Goal: Check status: Check status

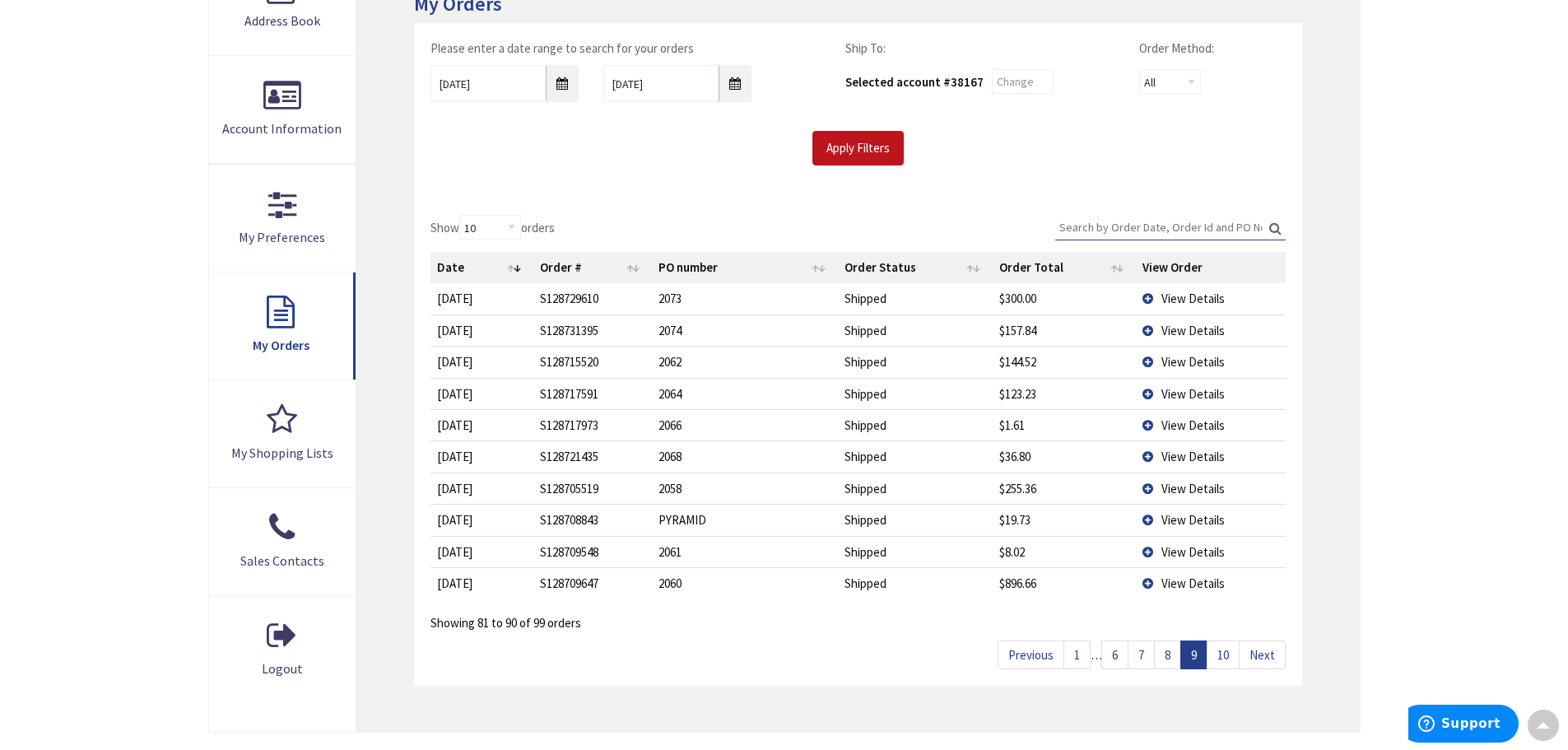
click at [1096, 217] on input "Search:" at bounding box center [1171, 227] width 231 height 25
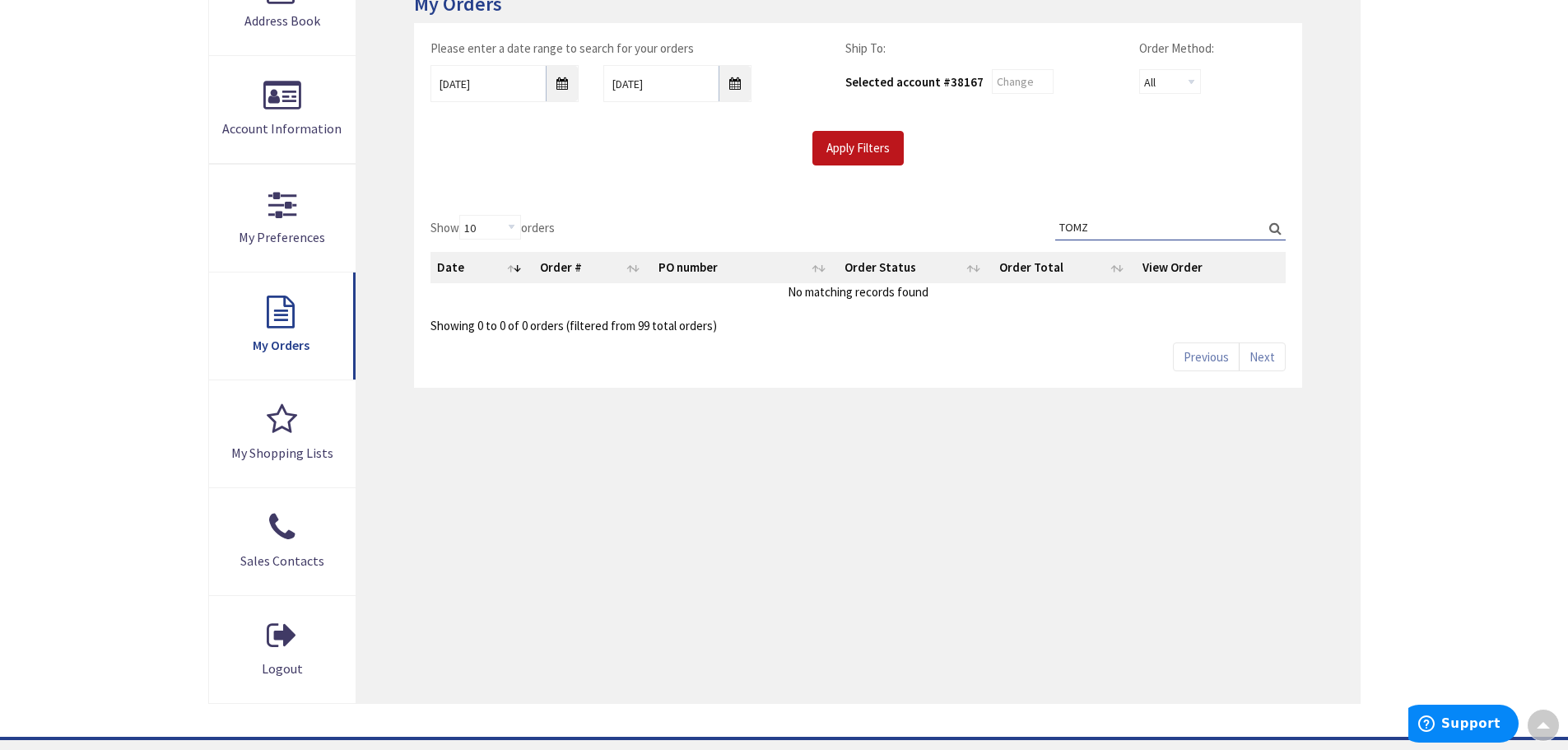
type input "TOMZ"
click at [1278, 230] on label "Search: TOMZ" at bounding box center [1171, 228] width 231 height 26
click at [1278, 230] on input "TOMZ" at bounding box center [1171, 227] width 231 height 25
click at [1277, 230] on label "Search: TOMZ" at bounding box center [1171, 228] width 231 height 26
click at [1277, 230] on input "TOMZ" at bounding box center [1171, 227] width 231 height 25
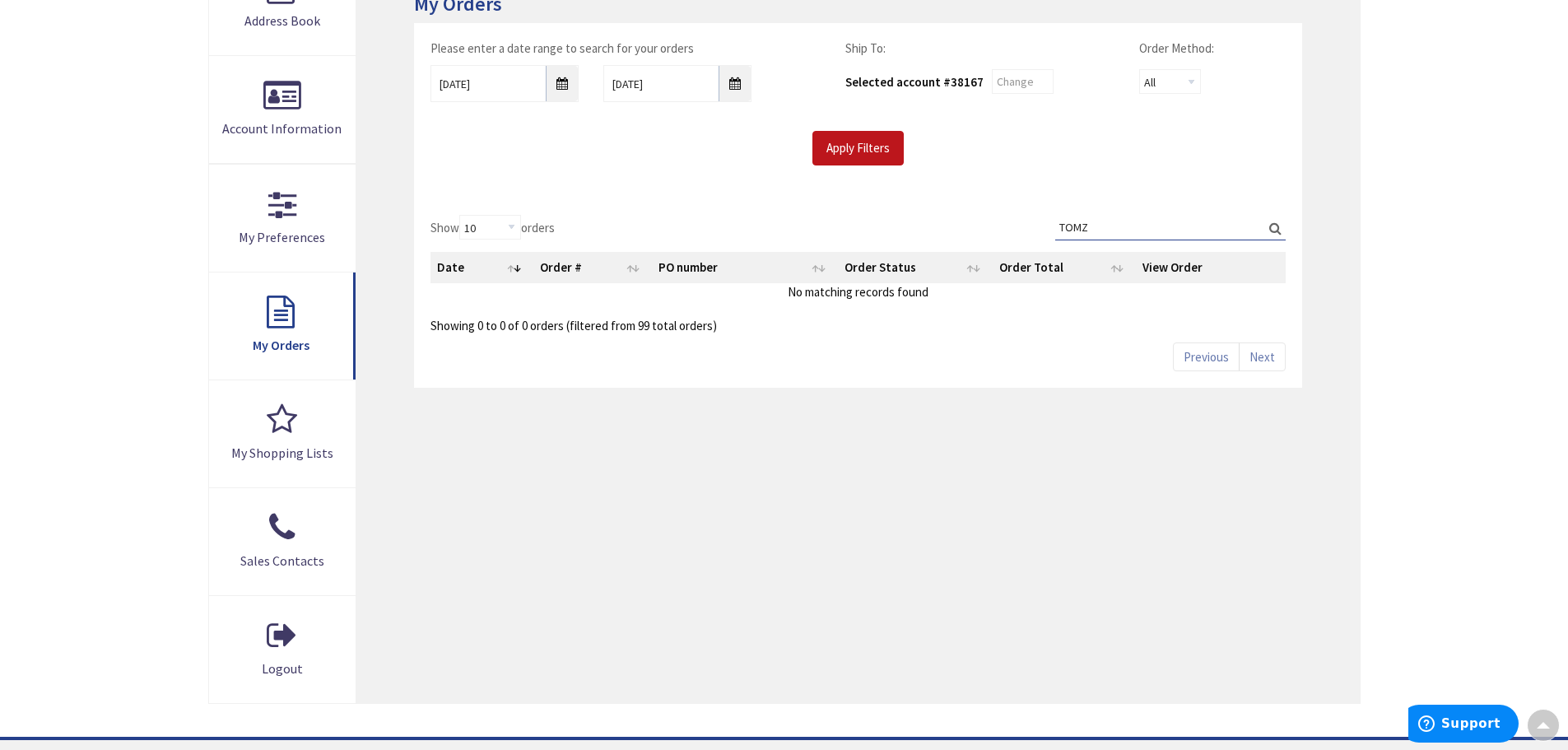
click at [1277, 230] on label "Search: TOMZ" at bounding box center [1171, 228] width 231 height 26
click at [1277, 230] on input "TOMZ" at bounding box center [1171, 227] width 231 height 25
click at [734, 84] on input "10/1/2025" at bounding box center [677, 83] width 148 height 37
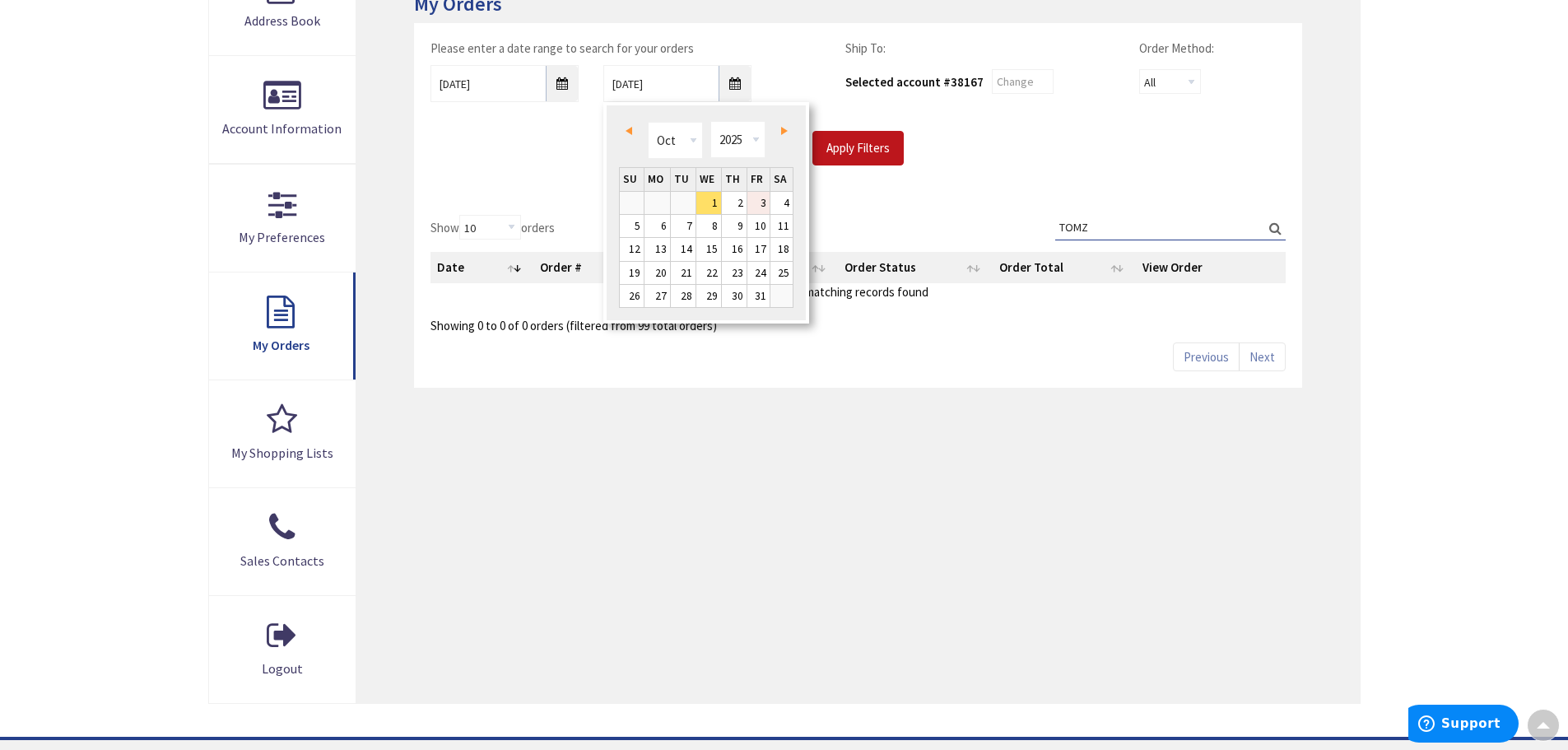
click at [765, 205] on link "3" at bounding box center [758, 203] width 23 height 23
type input "10/03/2025"
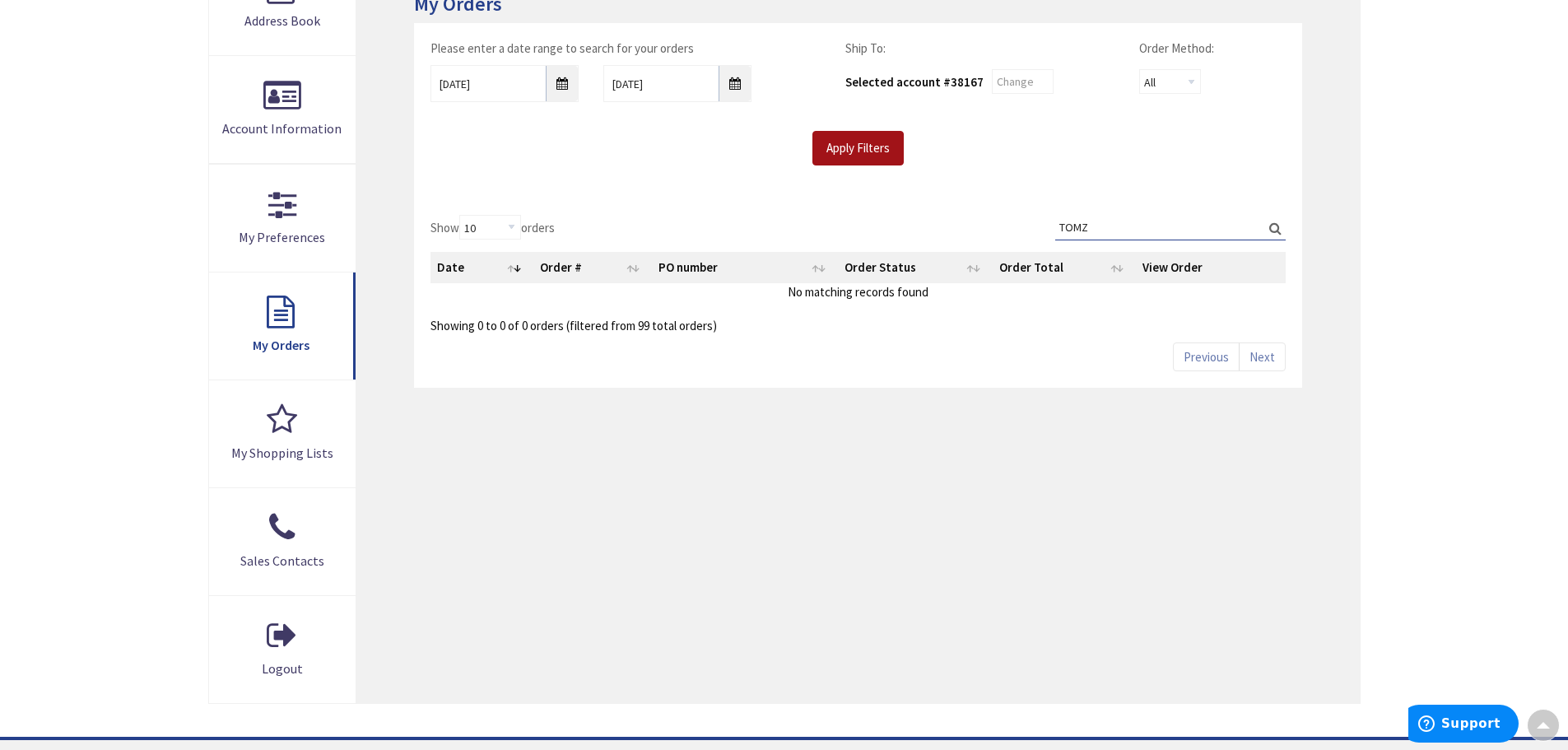
click at [845, 148] on input "Apply Filters" at bounding box center [858, 147] width 91 height 34
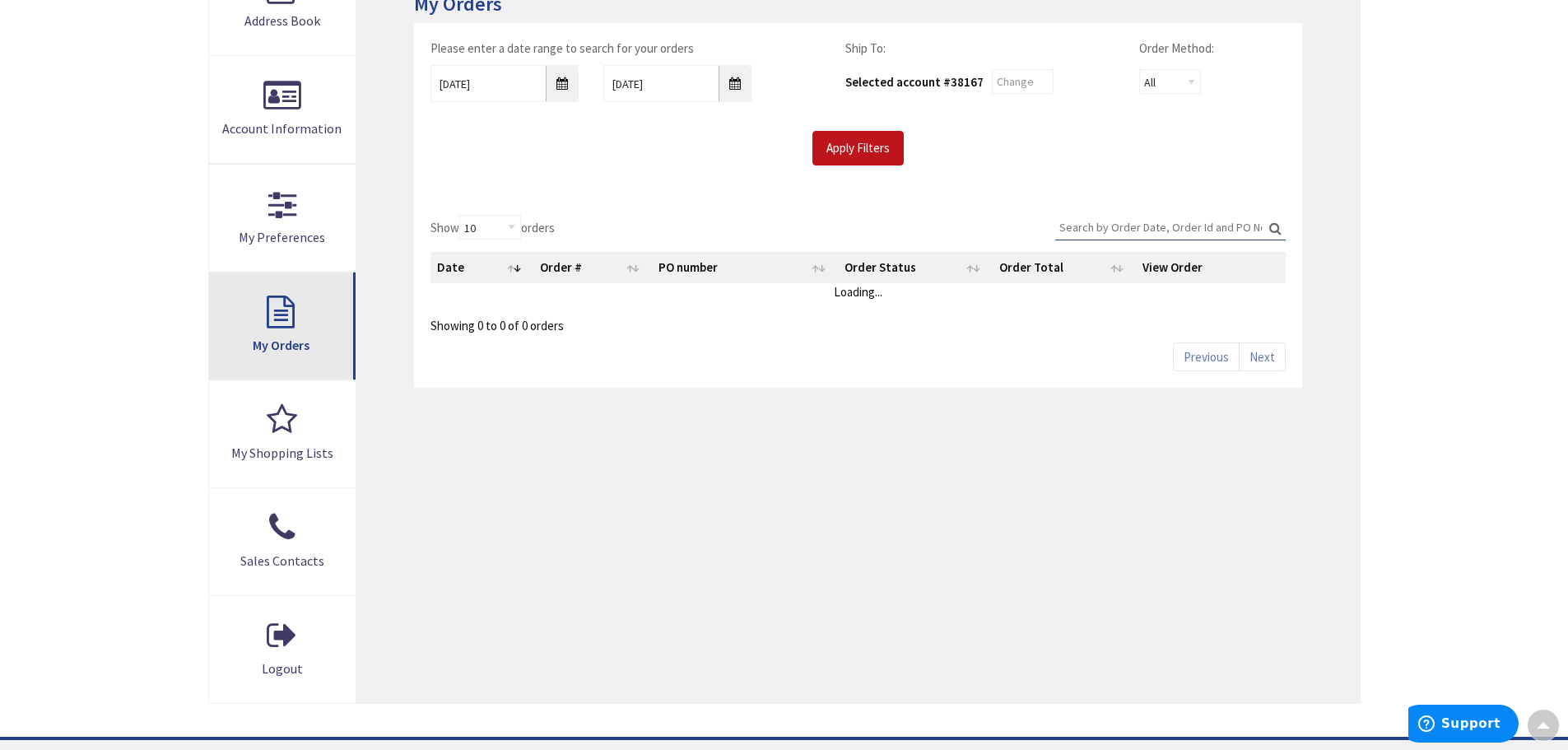
click at [310, 345] on link "My Orders" at bounding box center [283, 326] width 147 height 107
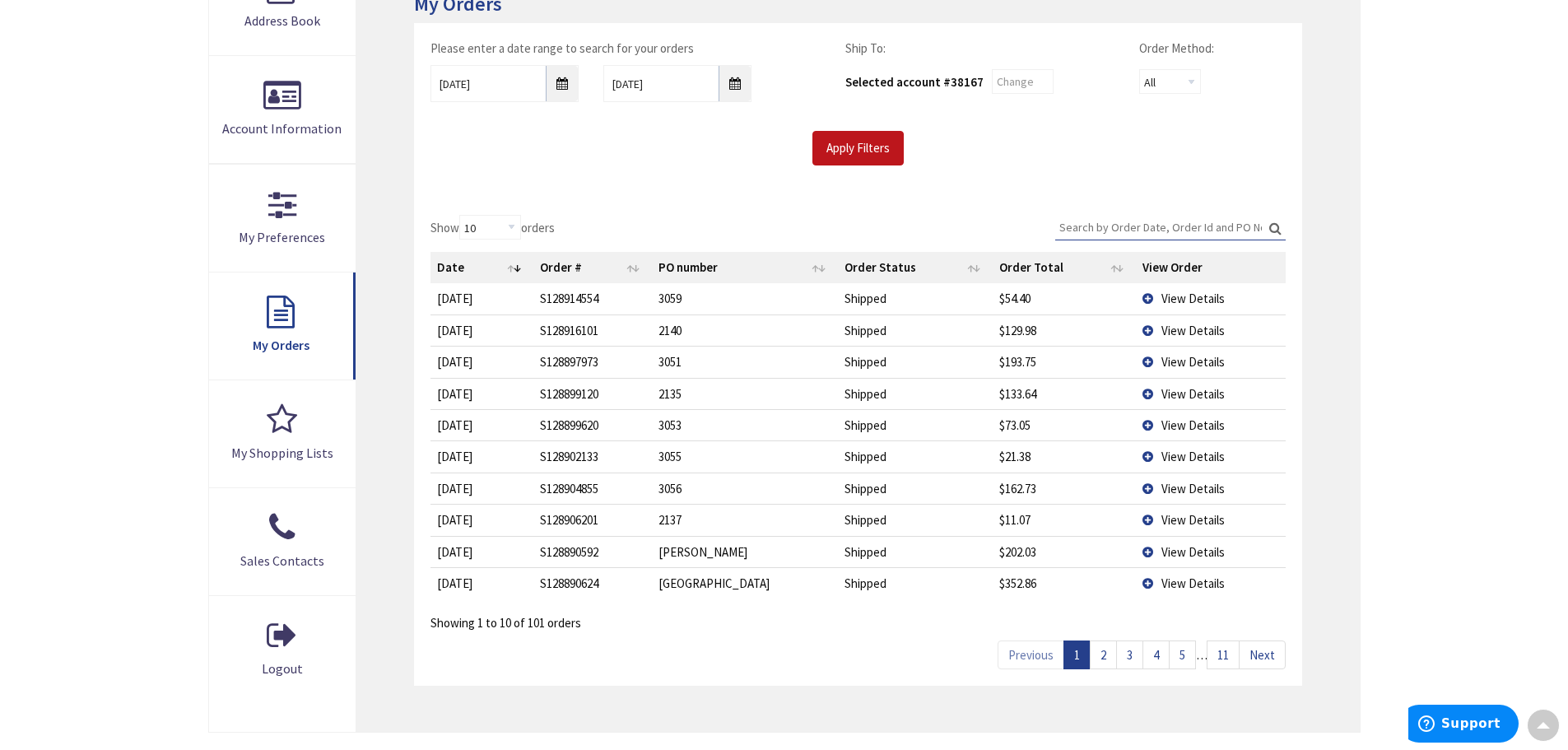
click at [1147, 330] on td "View Details" at bounding box center [1211, 331] width 149 height 31
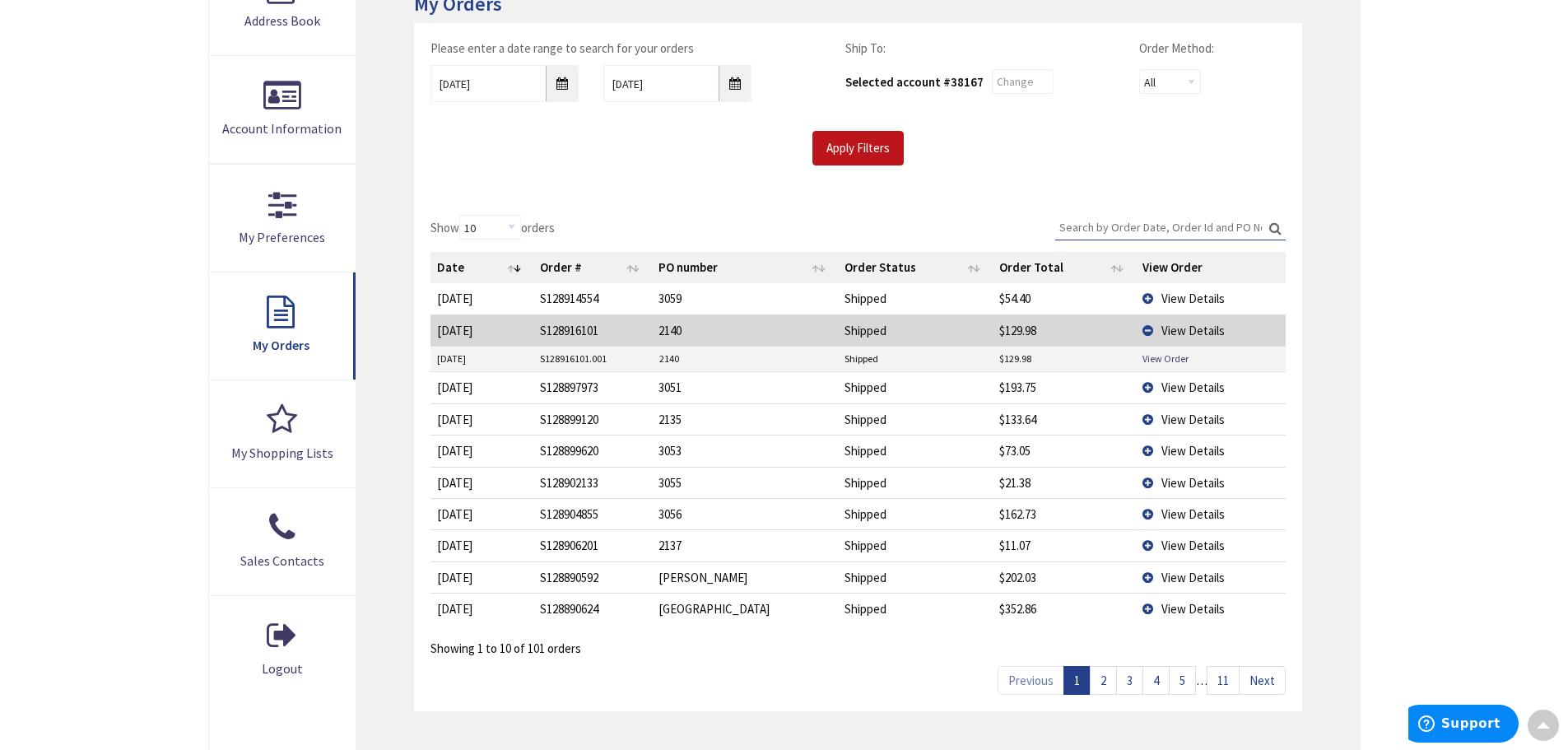
click at [576, 351] on td "S128916101.001" at bounding box center [594, 358] width 120 height 25
click at [576, 360] on td "S128916101.001" at bounding box center [594, 358] width 120 height 25
click at [1170, 354] on link "View Order" at bounding box center [1166, 358] width 46 height 14
click at [1148, 393] on td "View Details" at bounding box center [1211, 387] width 149 height 31
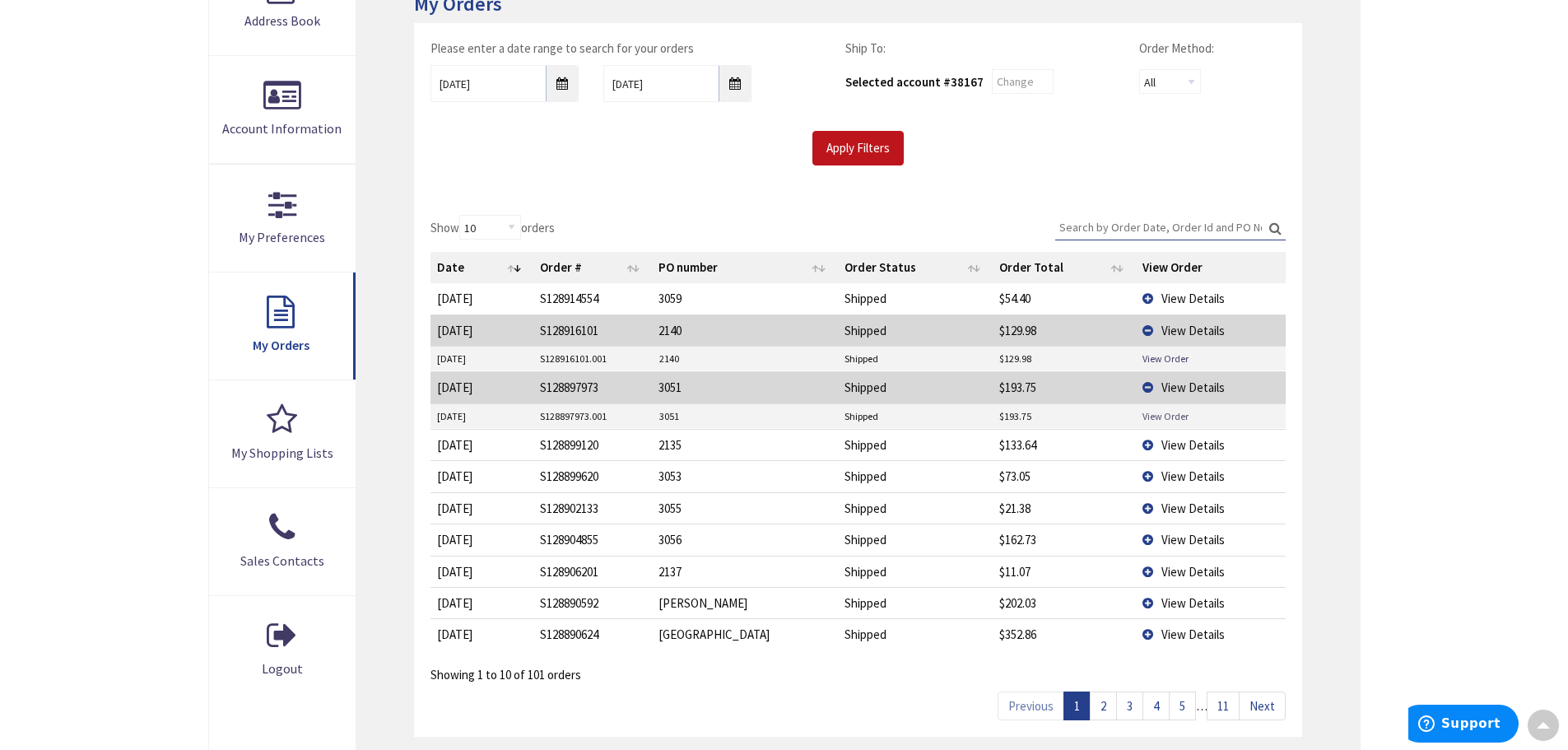
click at [1173, 416] on link "View Order" at bounding box center [1166, 416] width 46 height 14
click at [1151, 443] on td "View Details" at bounding box center [1211, 445] width 149 height 31
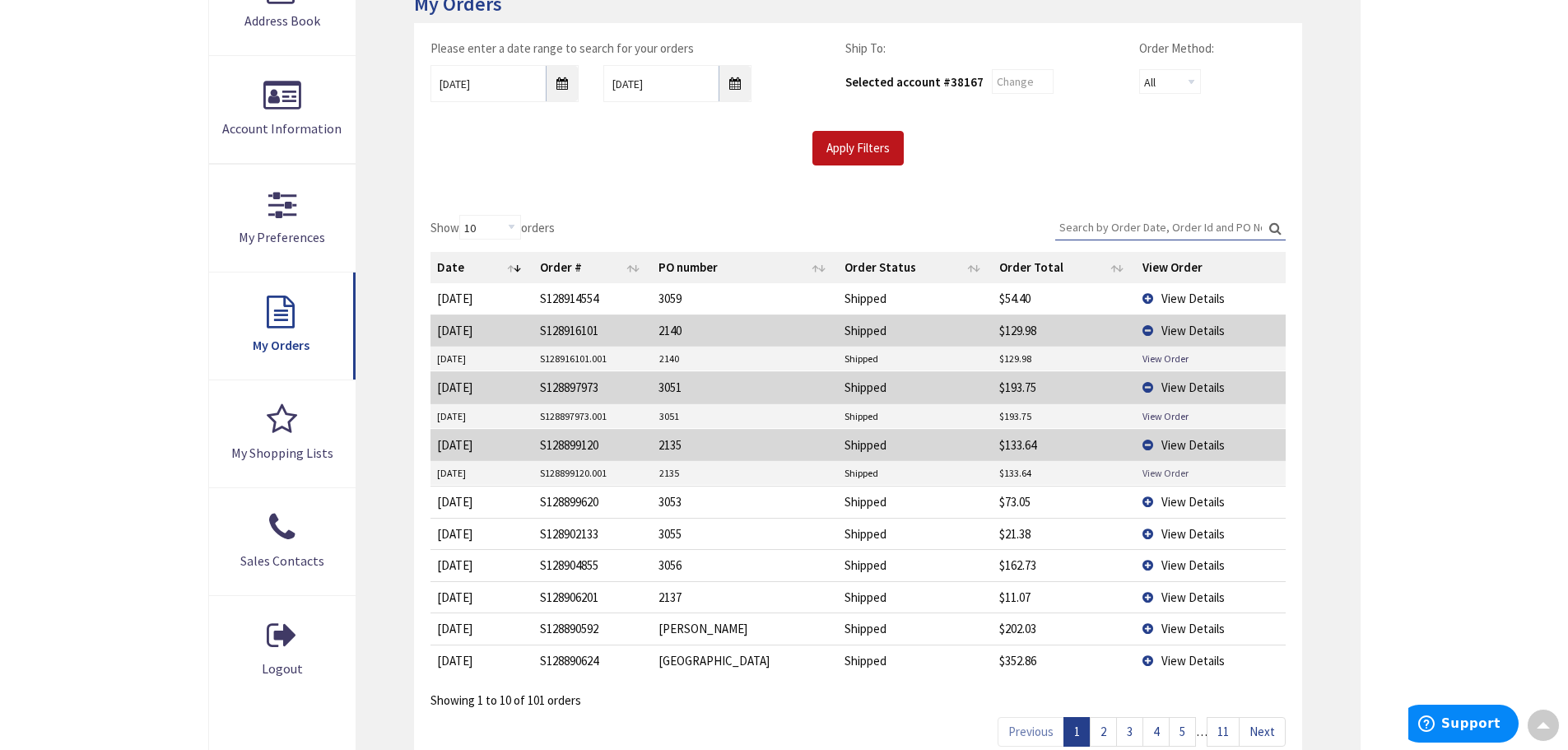
click at [1174, 473] on link "View Order" at bounding box center [1166, 473] width 46 height 14
click at [1151, 562] on td "View Details" at bounding box center [1211, 565] width 149 height 31
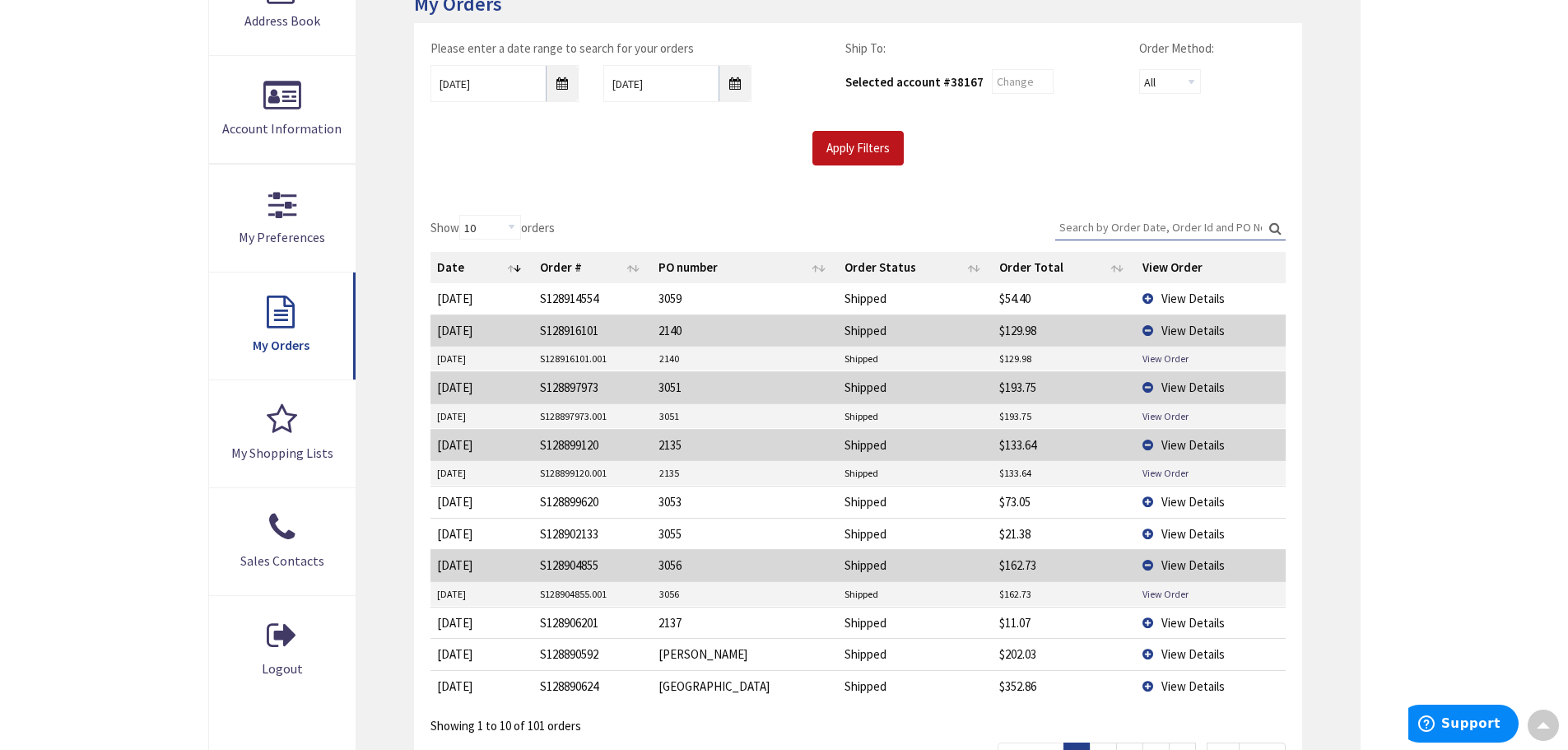
click at [1175, 602] on td "View Order" at bounding box center [1211, 594] width 149 height 25
click at [1172, 597] on link "View Order" at bounding box center [1166, 594] width 46 height 14
click at [1151, 651] on td "View Details" at bounding box center [1211, 654] width 149 height 31
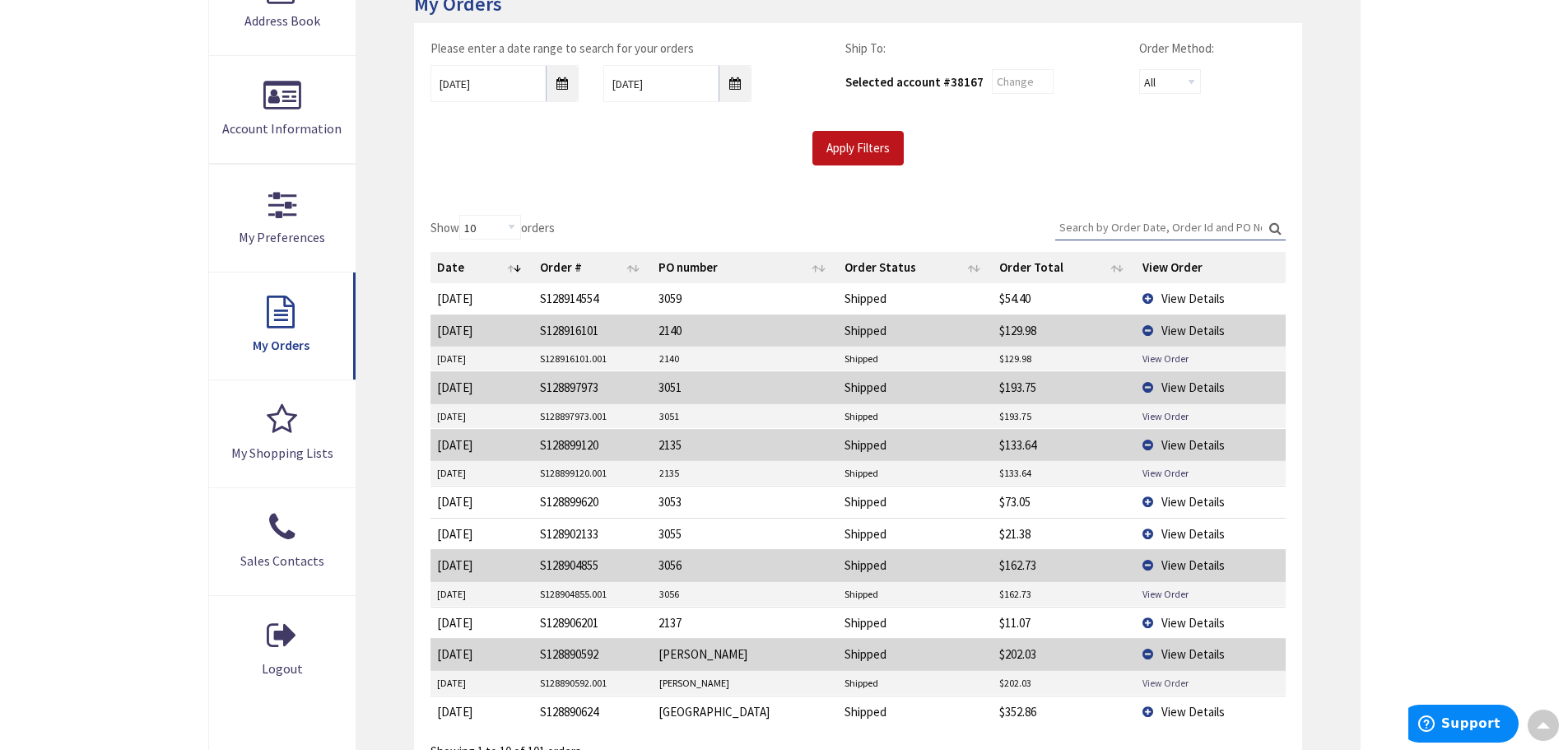
click at [1170, 679] on link "View Order" at bounding box center [1166, 683] width 46 height 14
click at [1173, 716] on span "View Details" at bounding box center [1193, 712] width 64 height 16
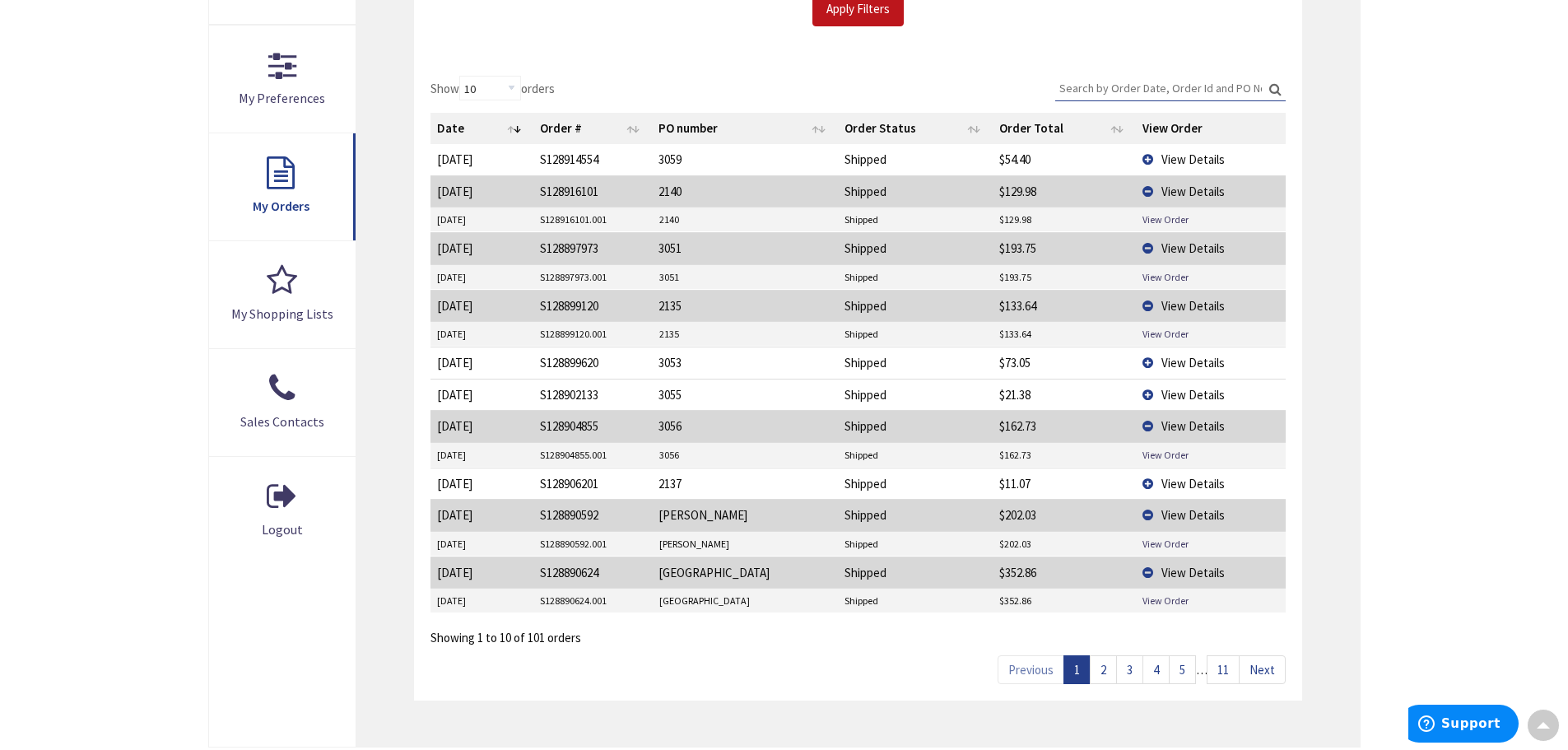
scroll to position [439, 0]
click at [1105, 668] on link "2" at bounding box center [1104, 668] width 27 height 28
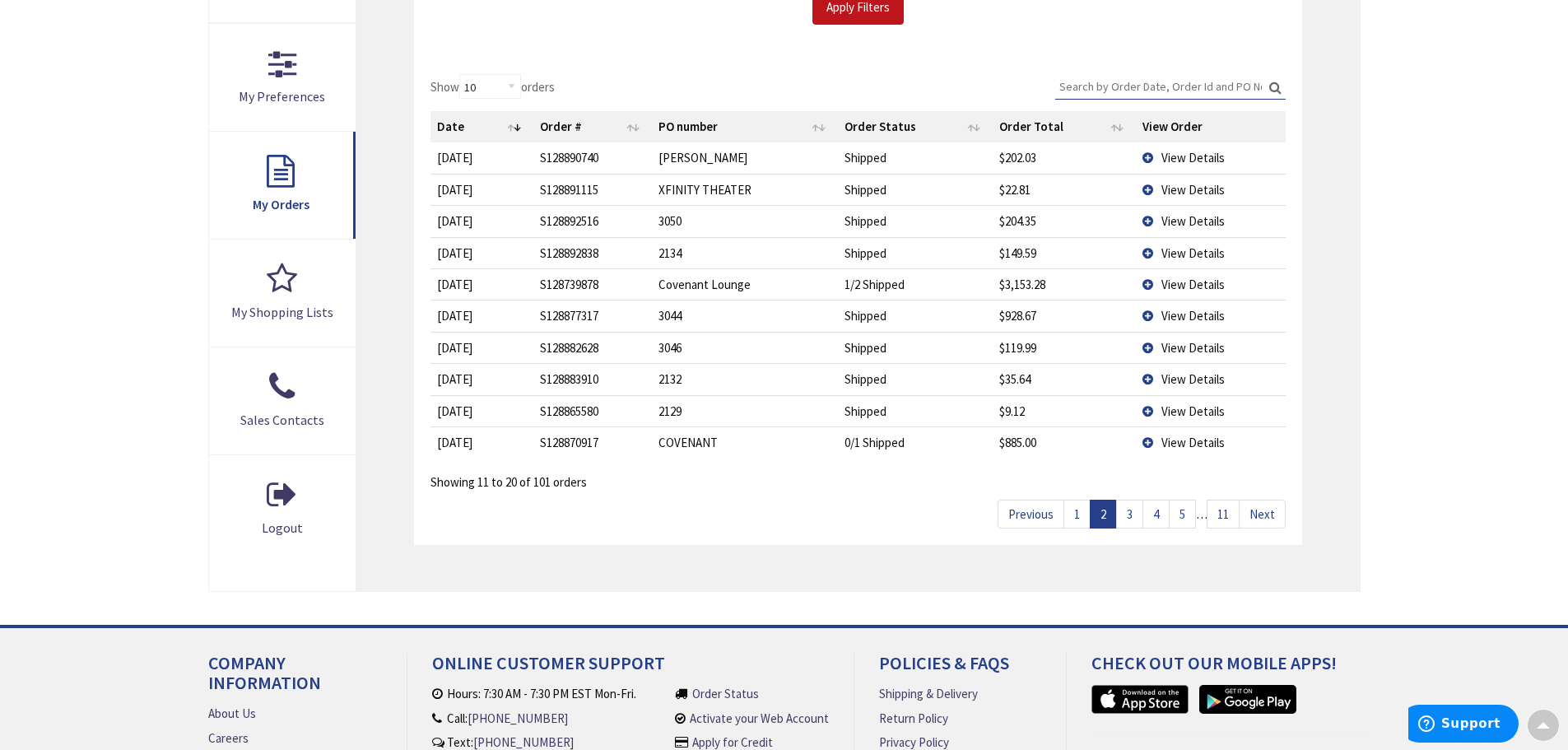
click at [1103, 519] on link "2" at bounding box center [1104, 513] width 27 height 28
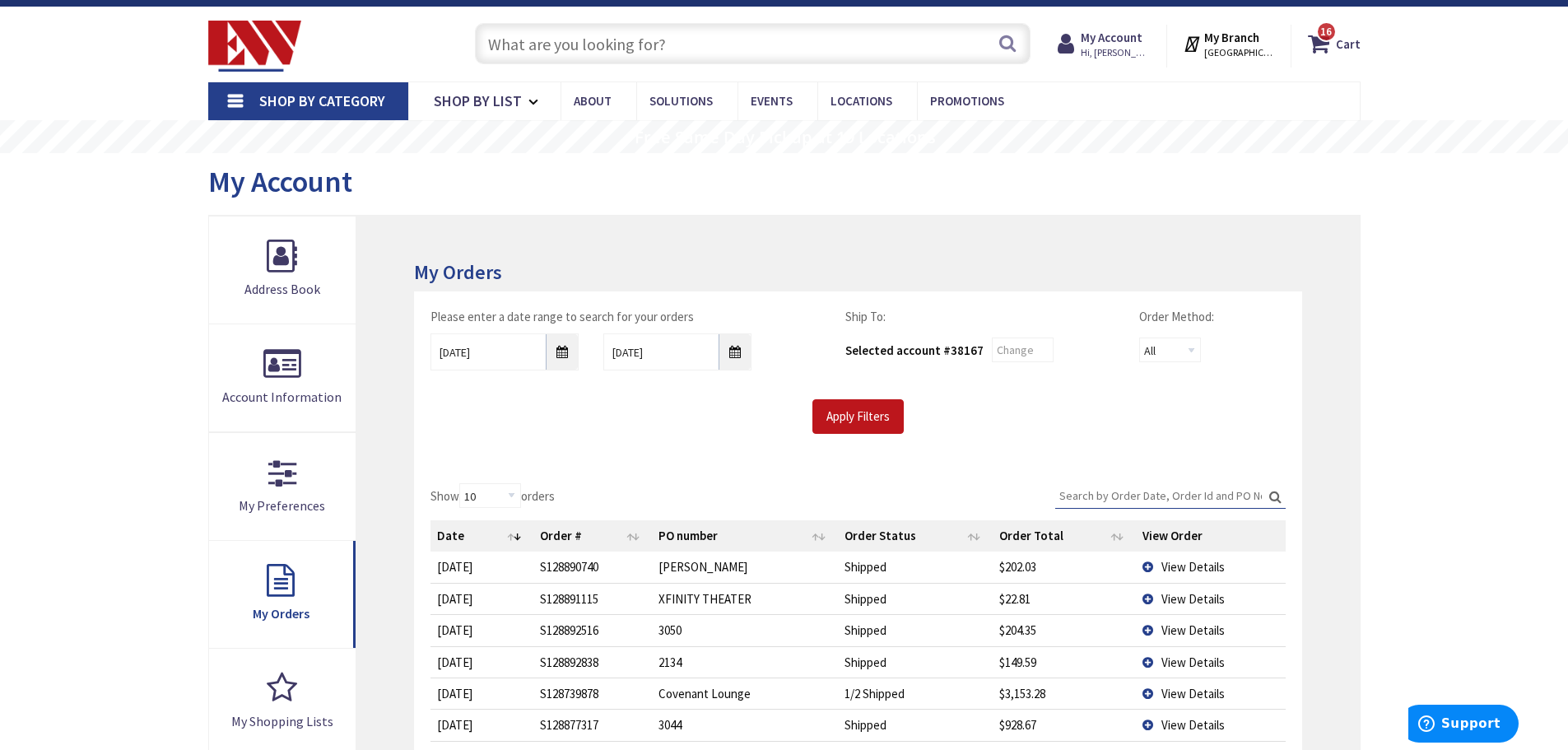
scroll to position [24, 0]
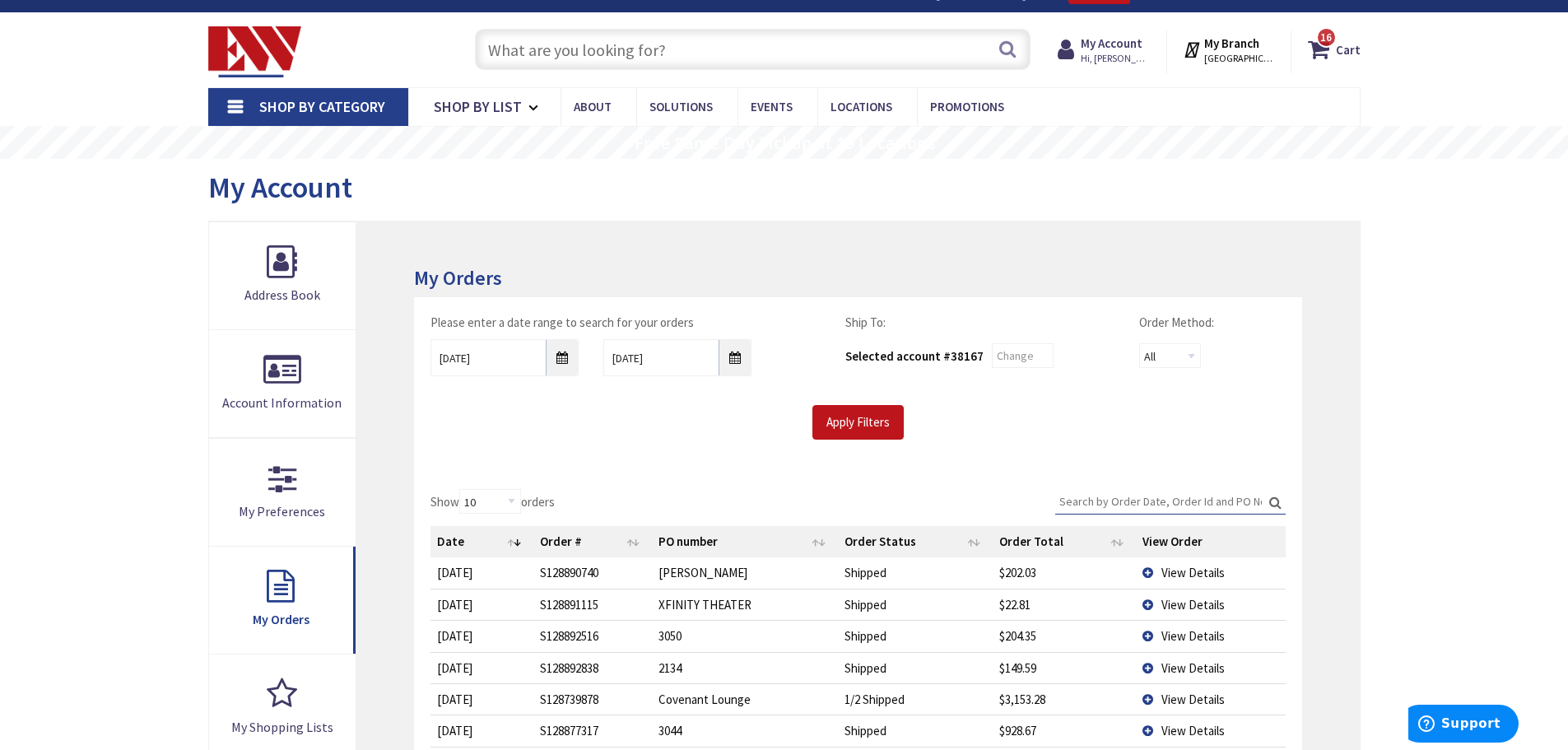
click at [1181, 730] on span "View Details" at bounding box center [1193, 731] width 64 height 16
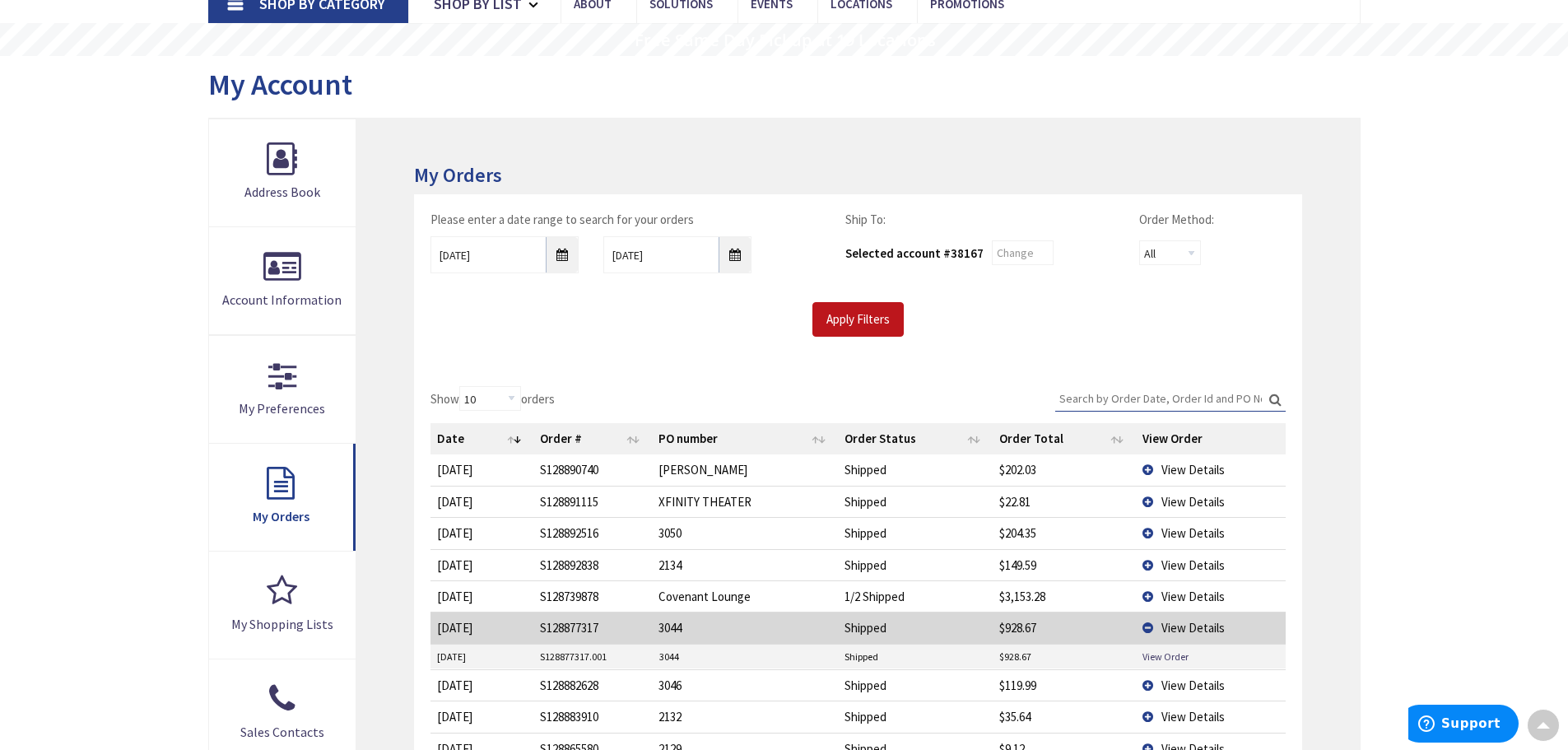
scroll to position [129, 0]
click at [1164, 650] on link "View Order" at bounding box center [1166, 655] width 46 height 14
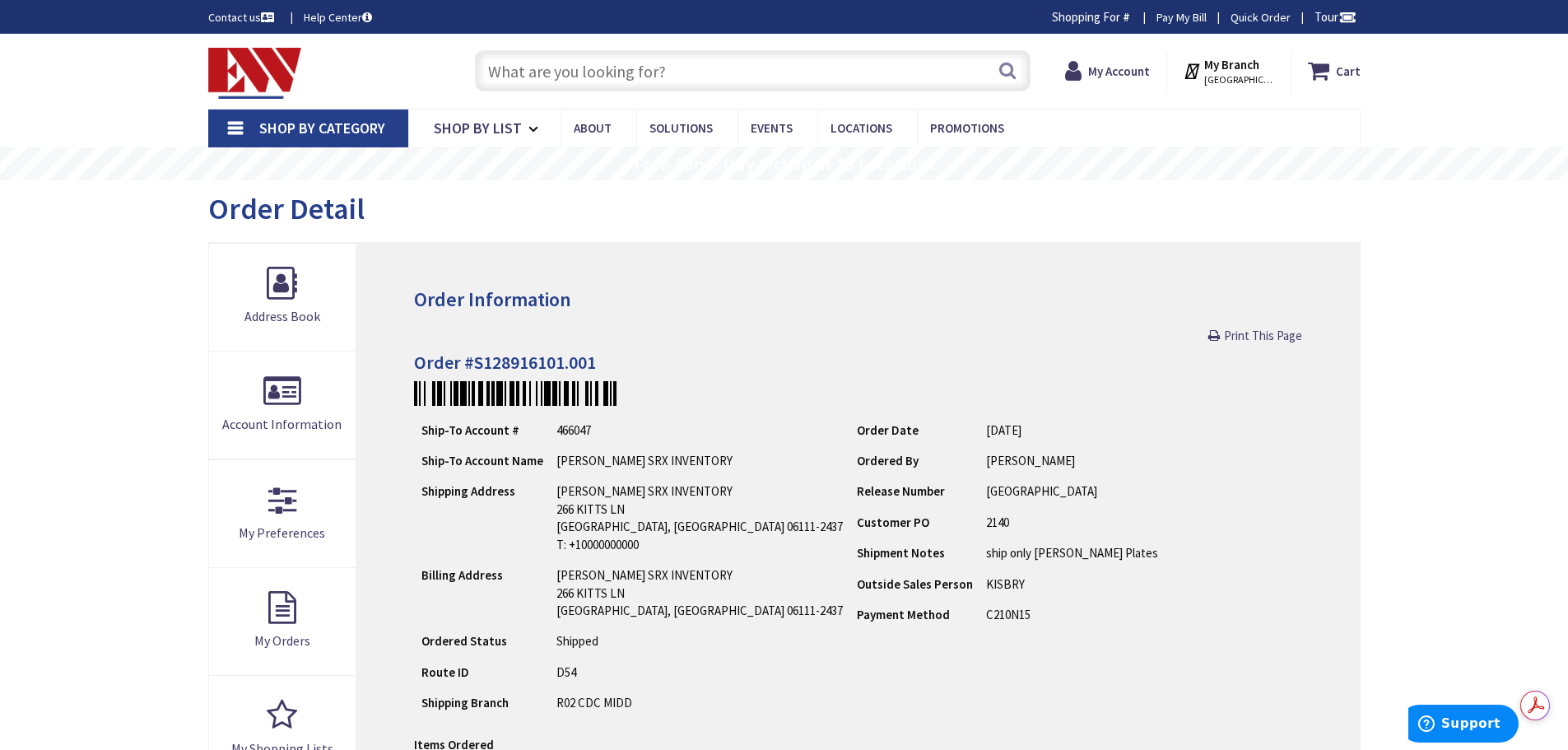
type input "[GEOGRAPHIC_DATA], [GEOGRAPHIC_DATA]"
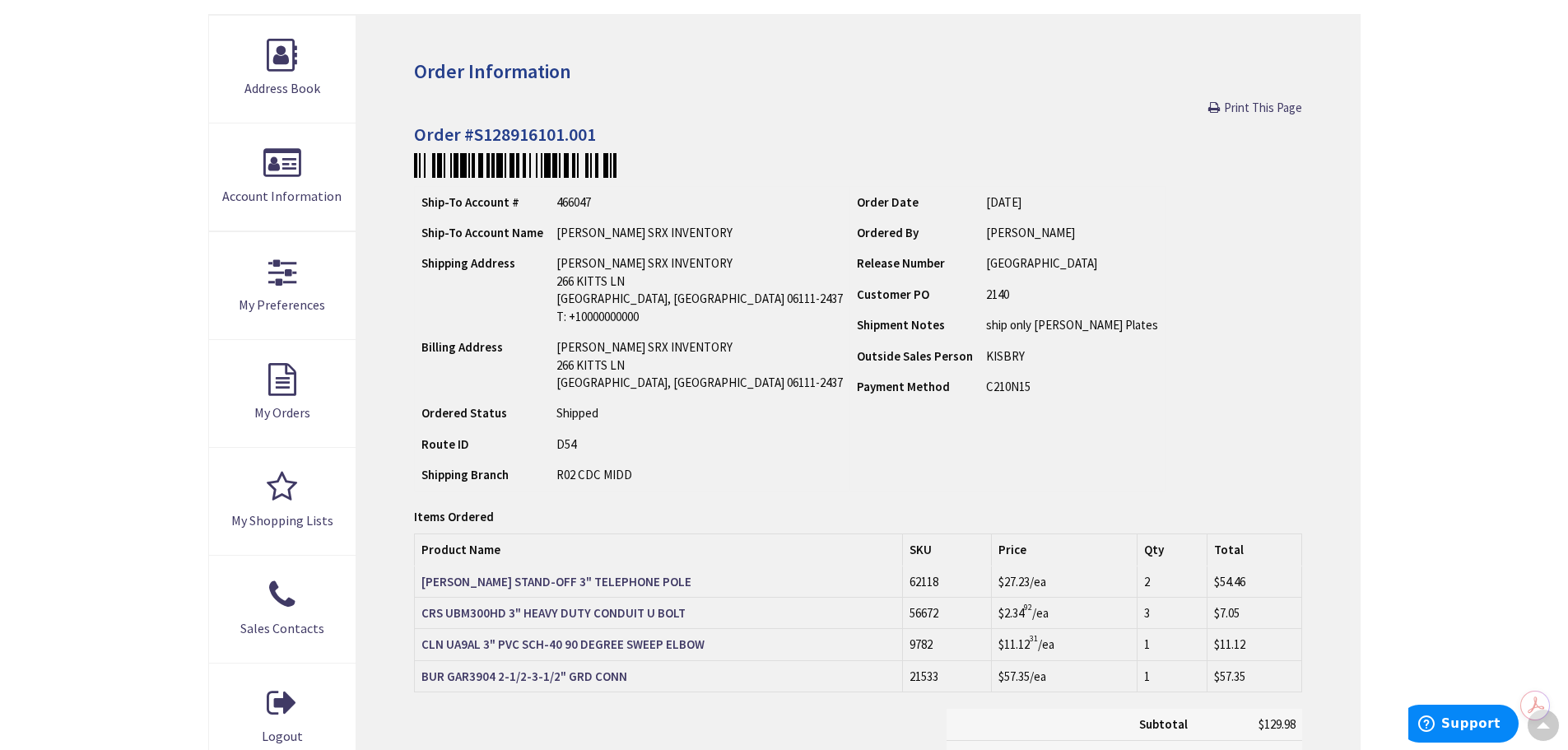
scroll to position [238, 0]
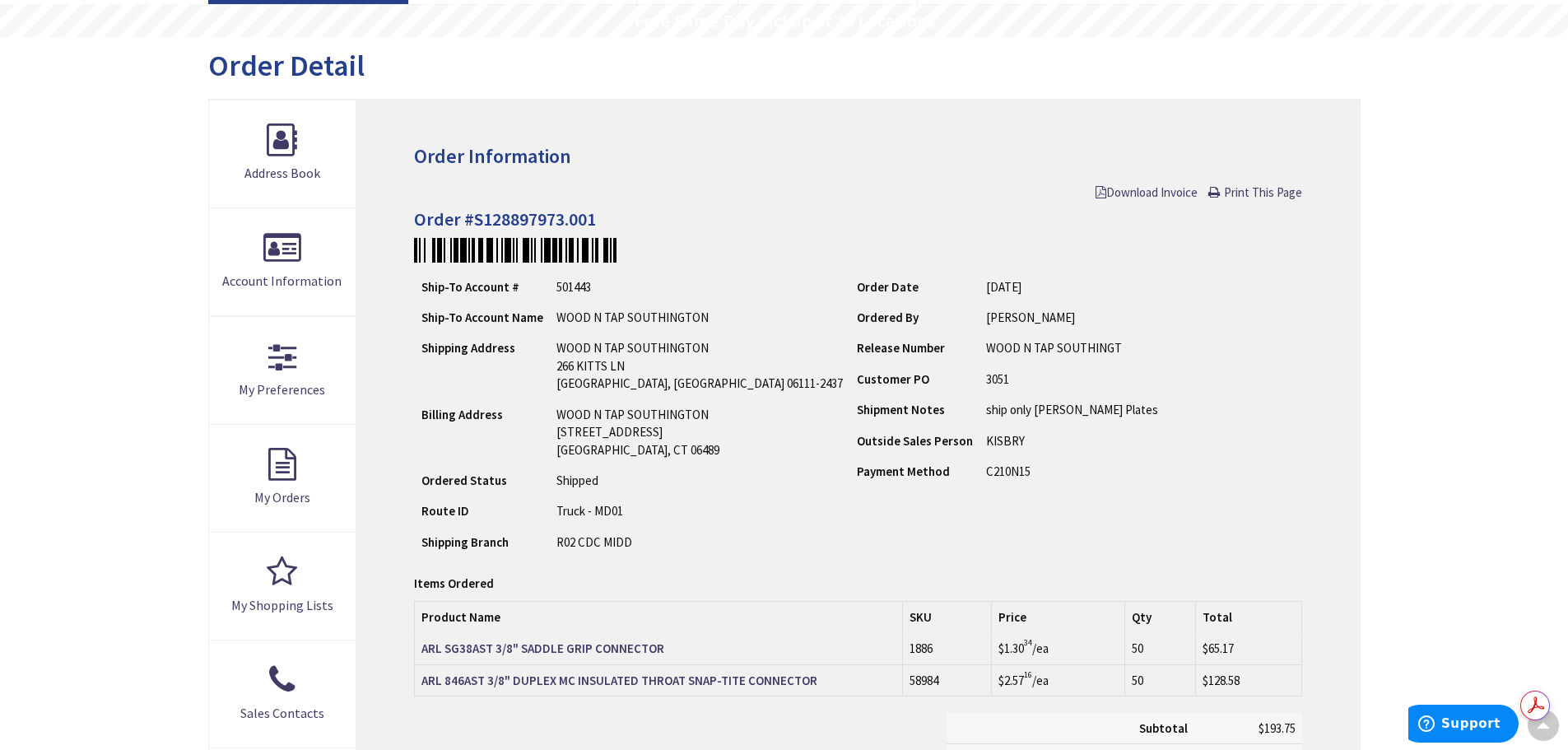
scroll to position [123, 0]
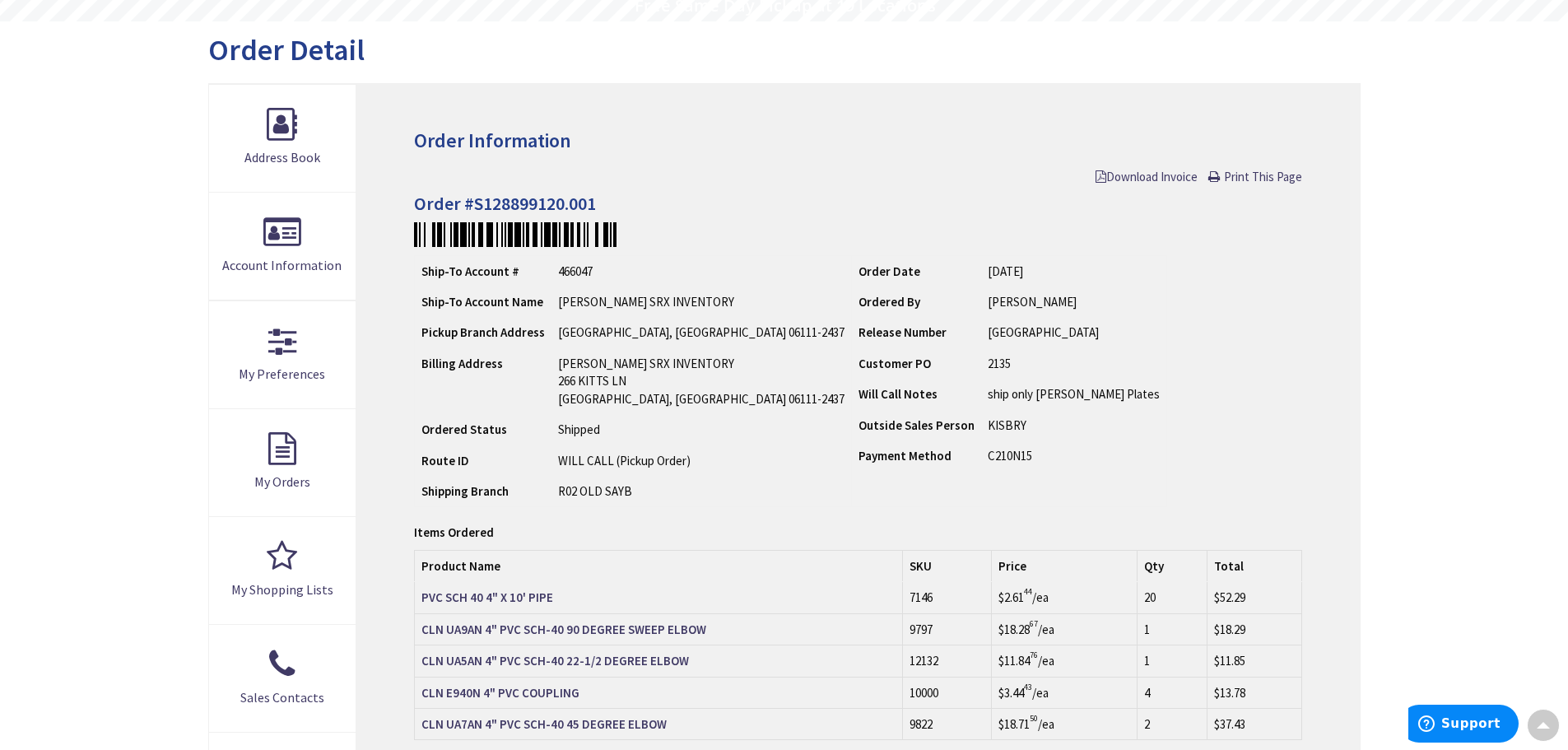
scroll to position [161, 0]
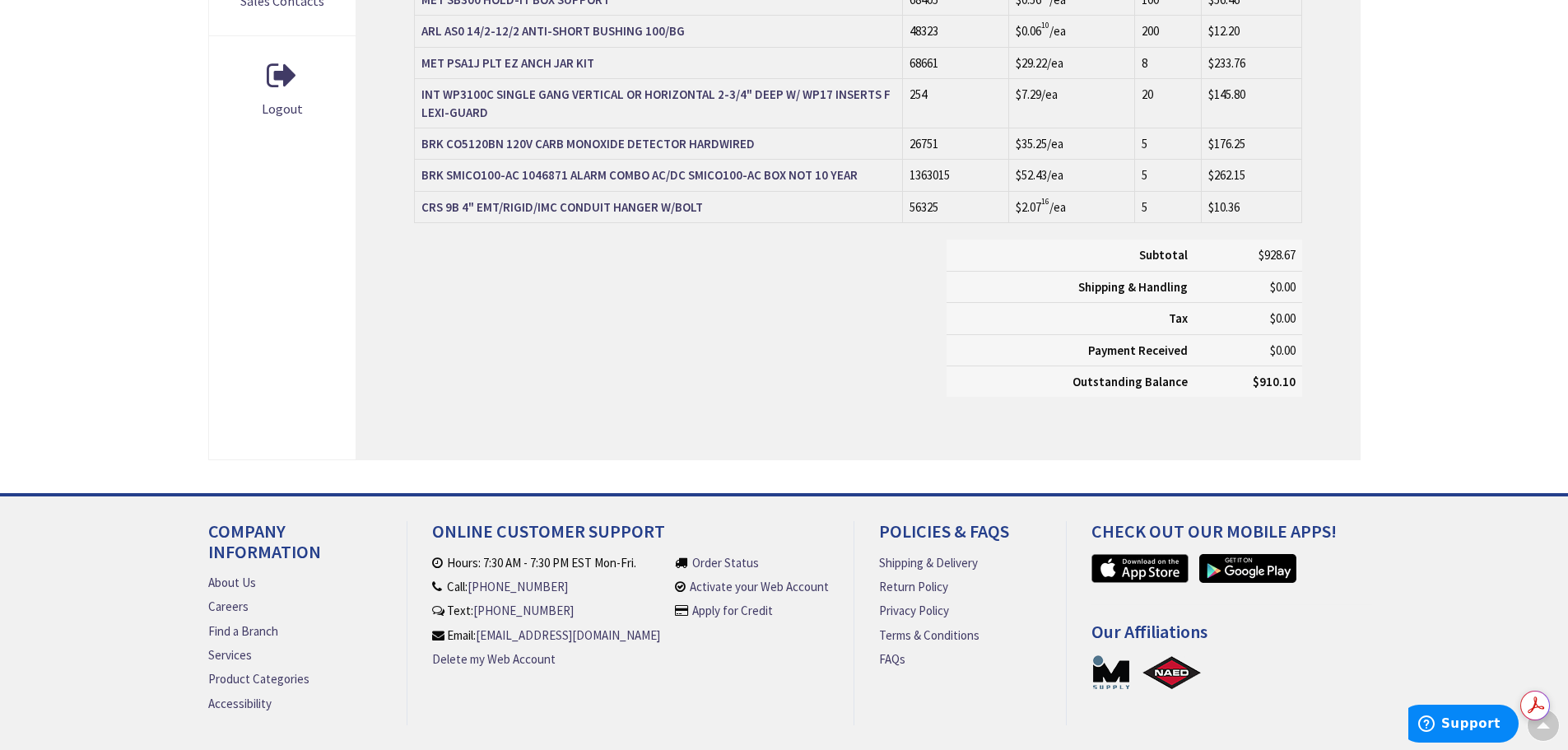
scroll to position [925, 0]
